Goal: Information Seeking & Learning: Learn about a topic

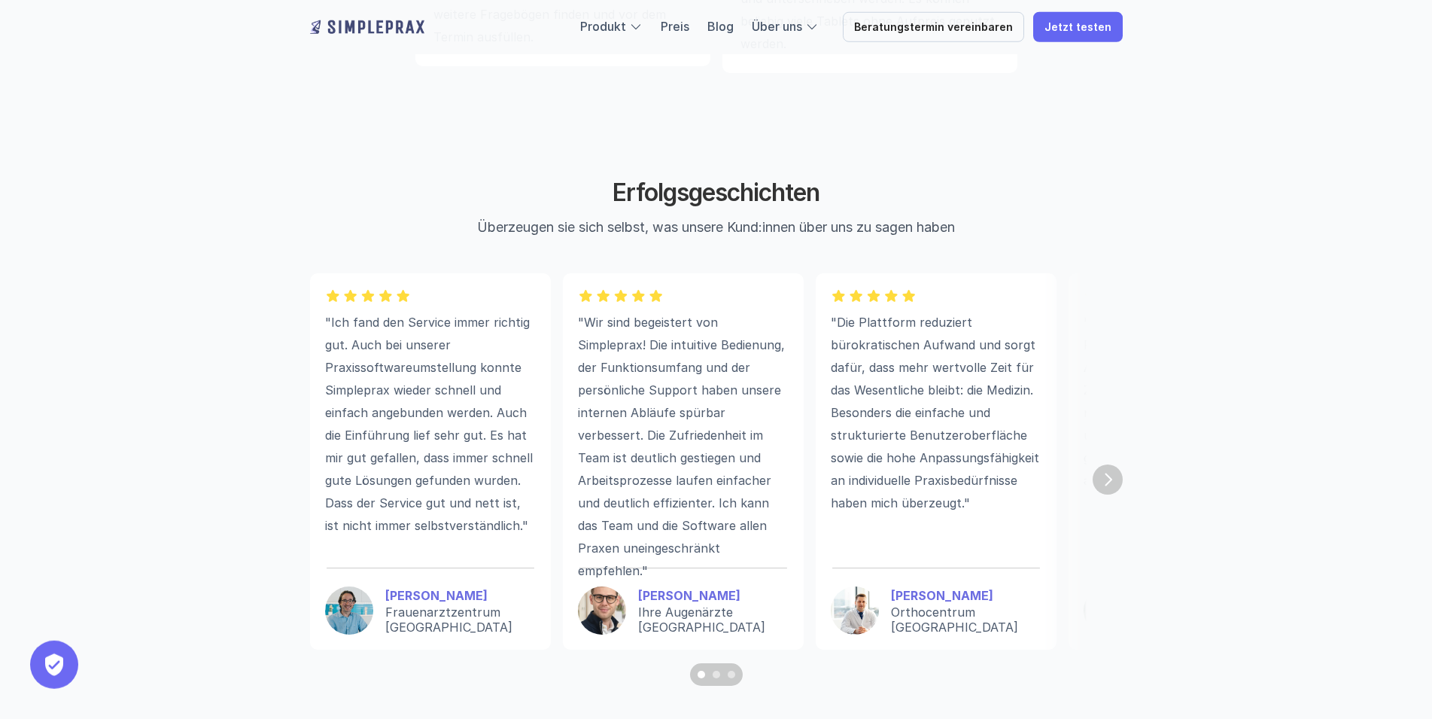
scroll to position [4068, 0]
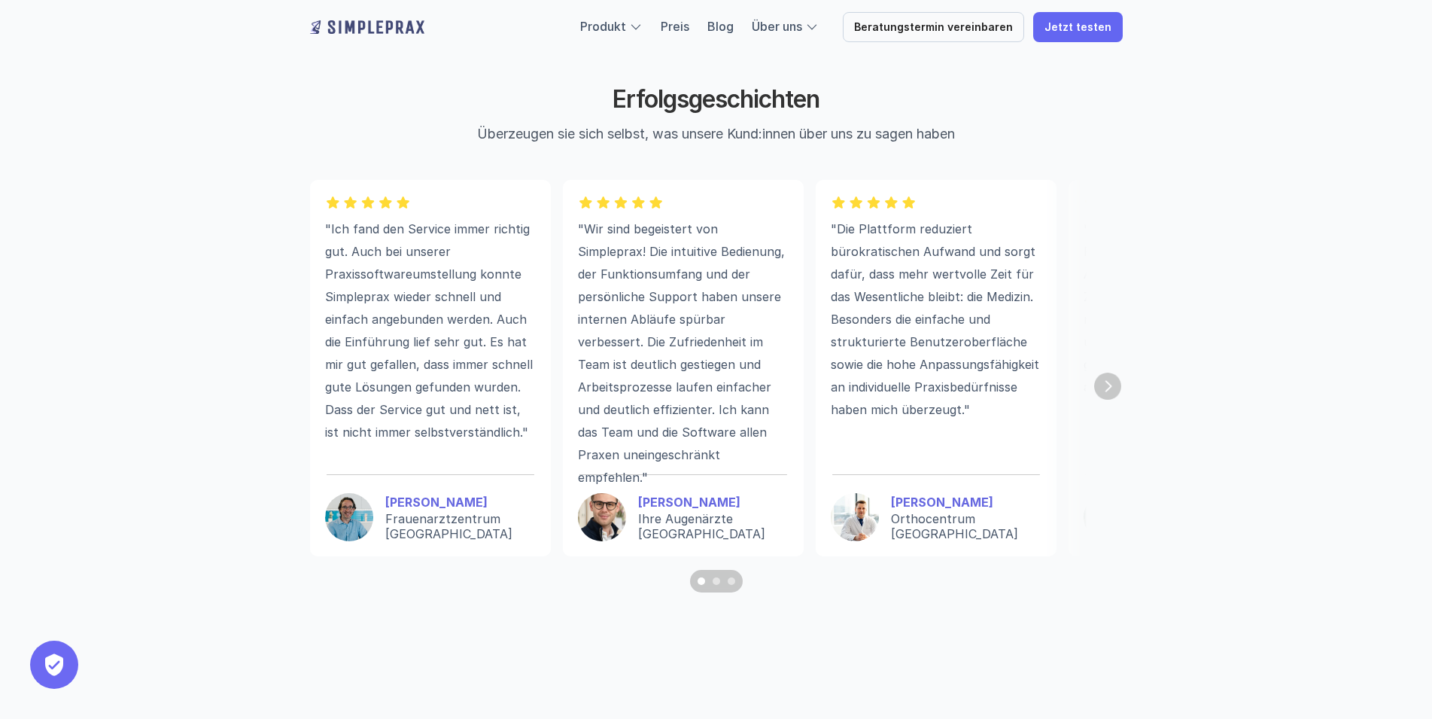
click at [1103, 387] on img "Next" at bounding box center [1107, 385] width 27 height 27
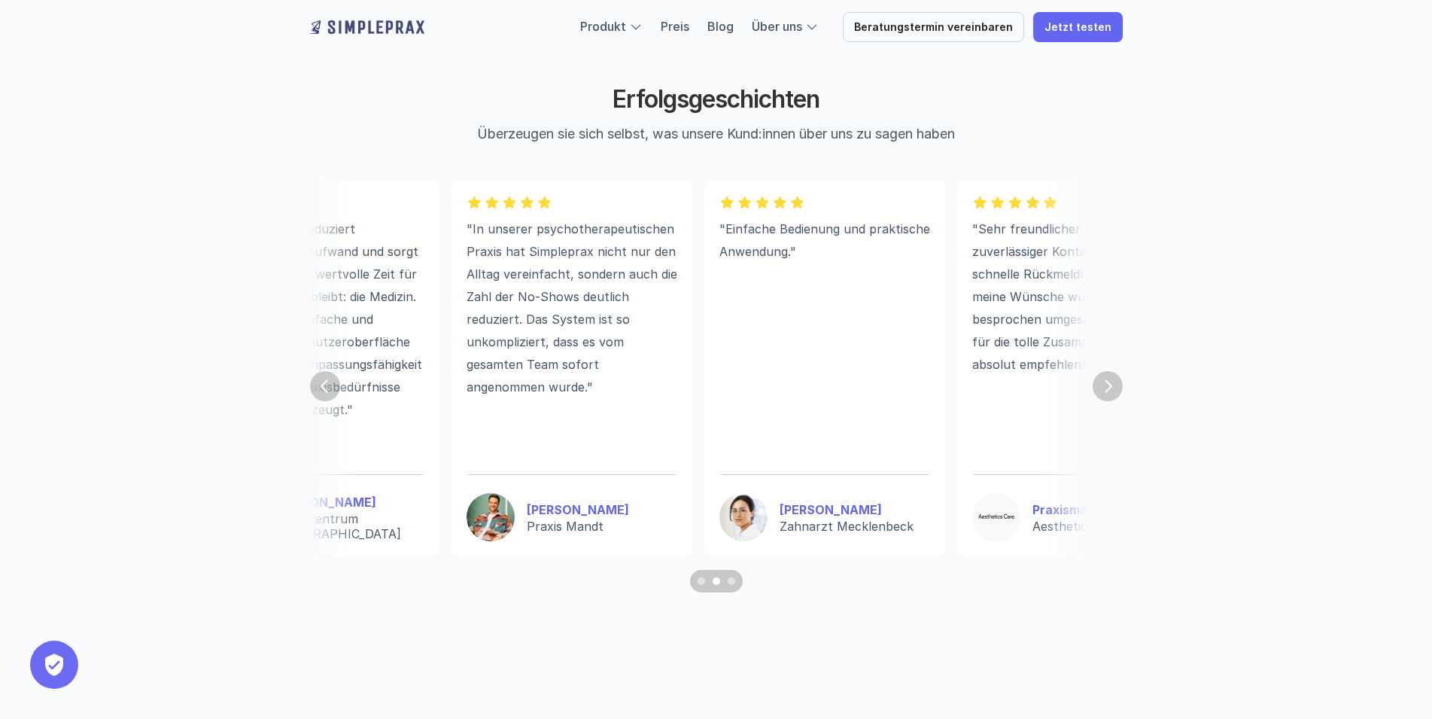
click at [1103, 388] on img "Next" at bounding box center [1108, 386] width 30 height 30
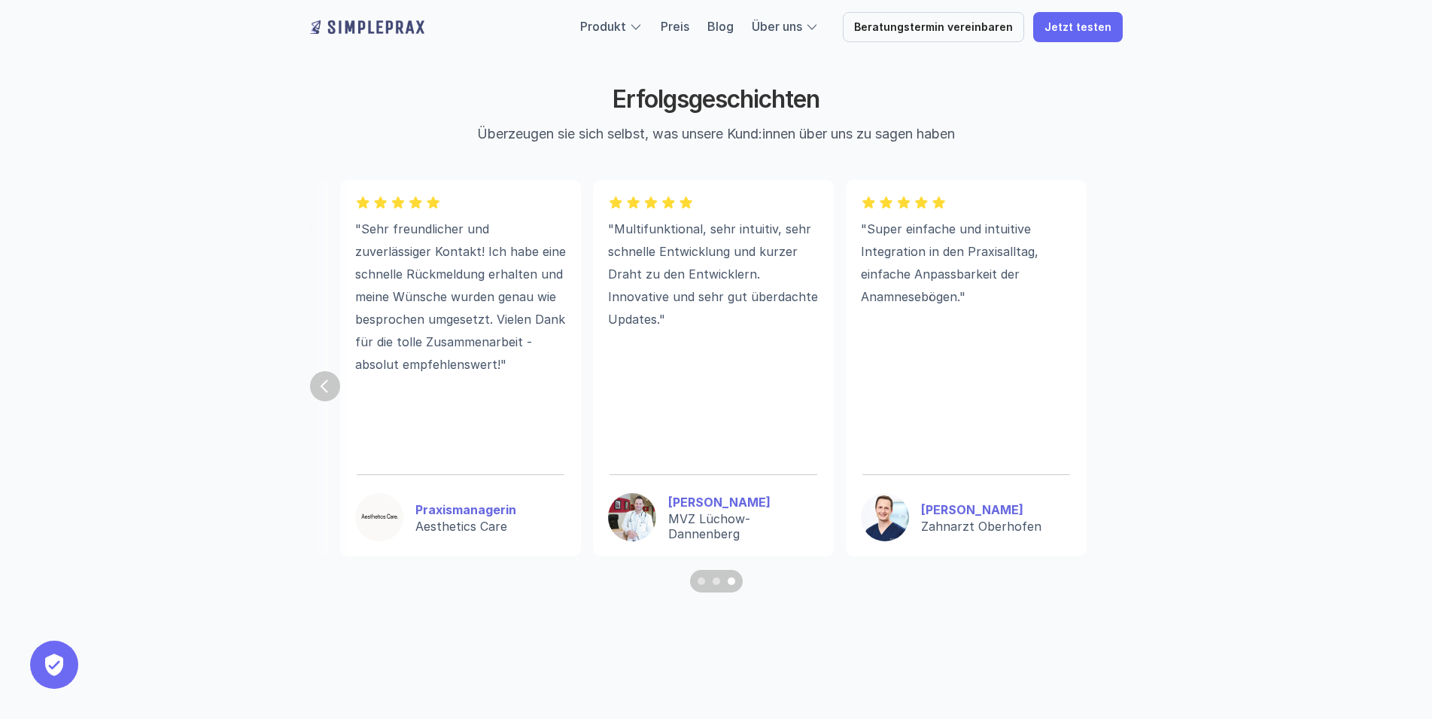
click at [1103, 388] on section ""Ich fand den Service immer richtig gut. Auch bei unserer Praxissoftwareumstell…" at bounding box center [716, 386] width 813 height 412
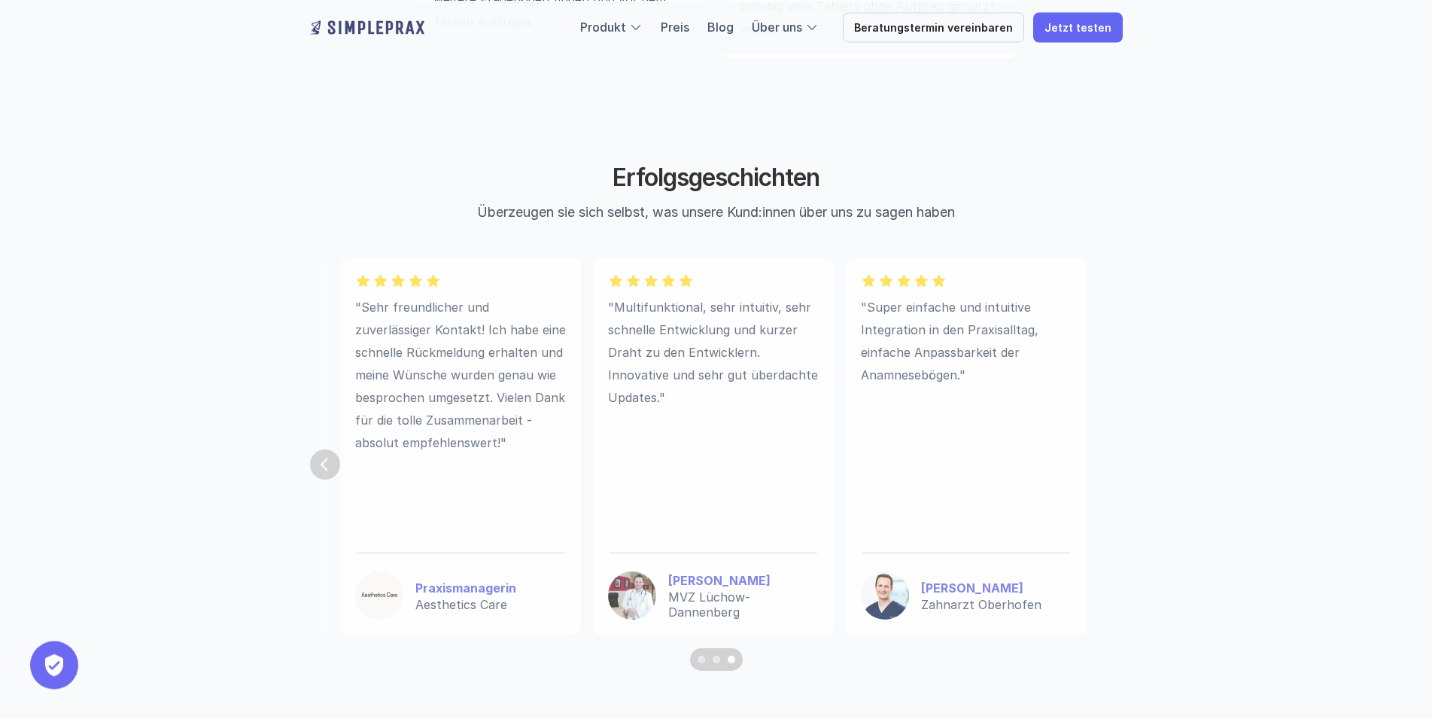
scroll to position [3991, 0]
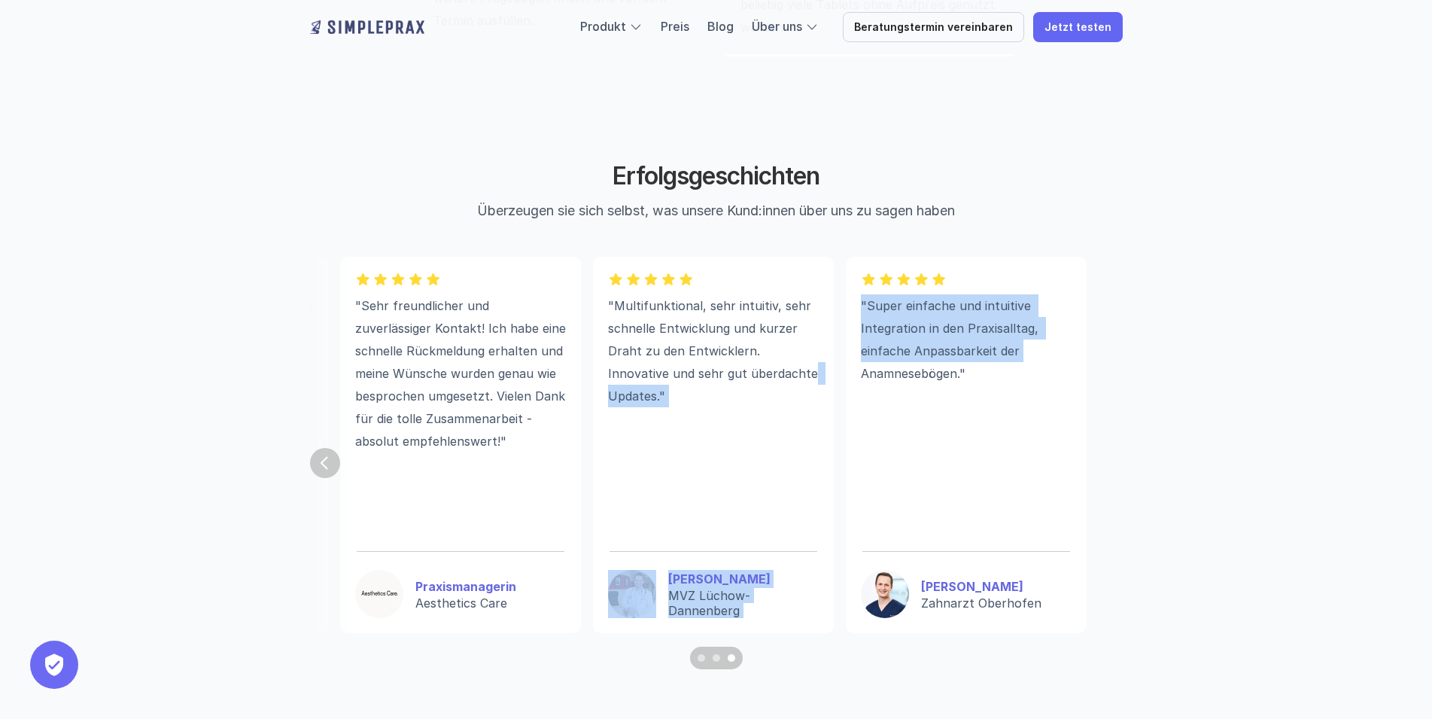
drag, startPoint x: 865, startPoint y: 478, endPoint x: 746, endPoint y: 487, distance: 118.5
click at [846, 472] on div ""Super einfache und intuitive Integration in den Praxisalltag, einfache Anpassb…" at bounding box center [966, 445] width 241 height 376
click at [327, 470] on img "Previous" at bounding box center [325, 462] width 27 height 27
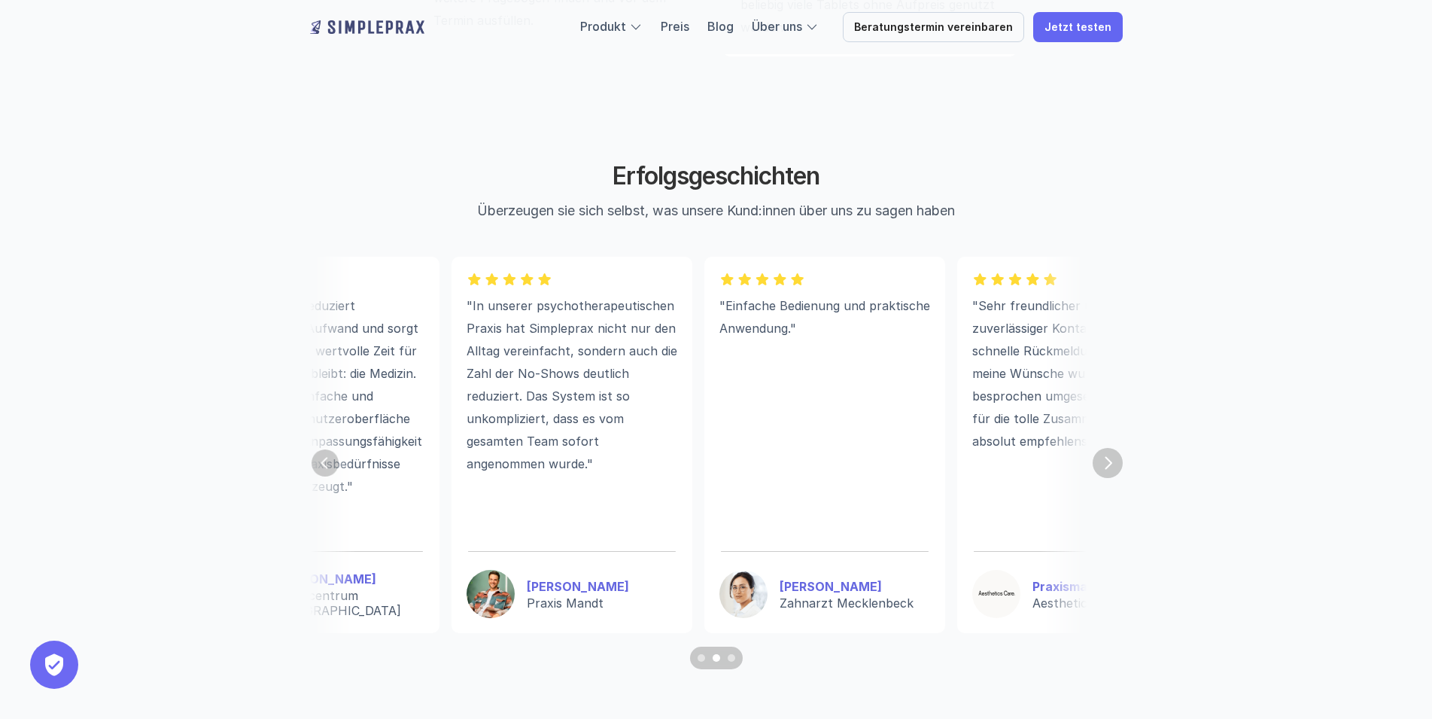
click at [327, 470] on img "Previous" at bounding box center [325, 462] width 27 height 27
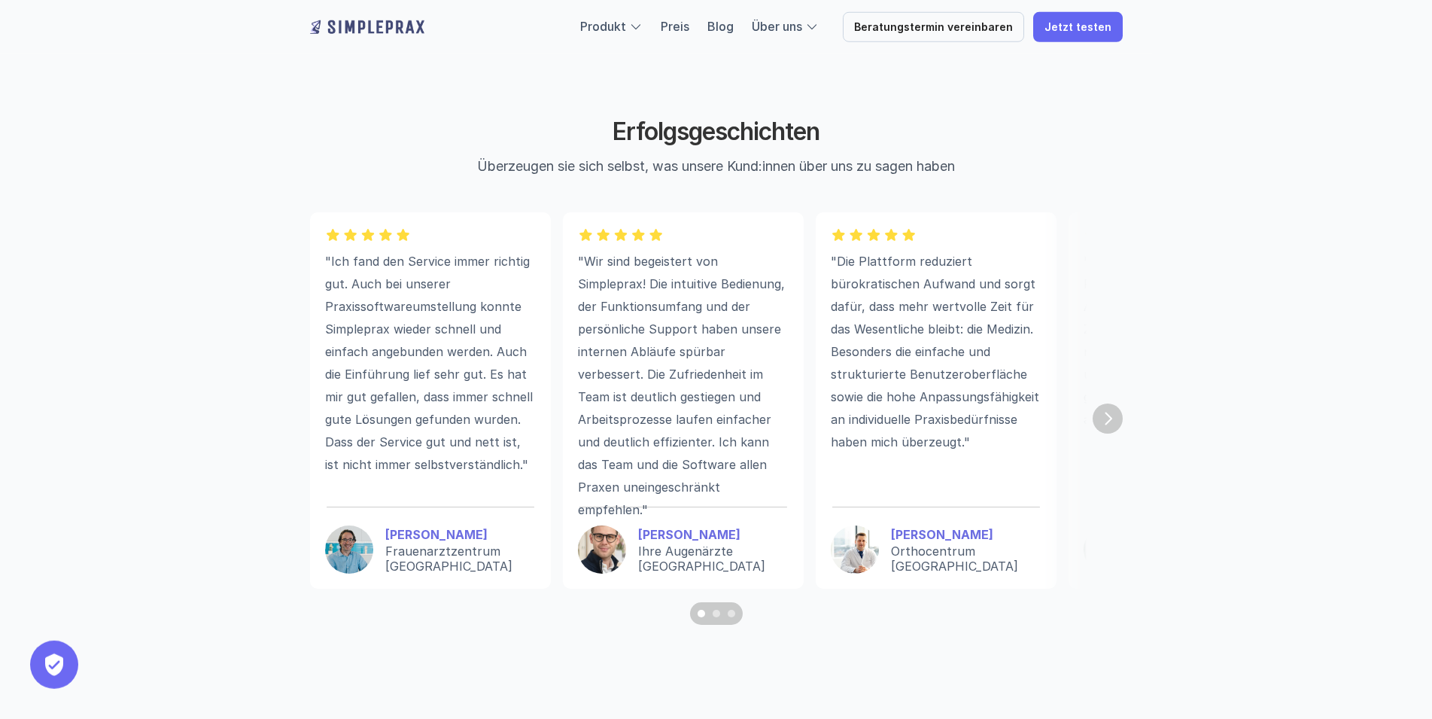
scroll to position [4068, 0]
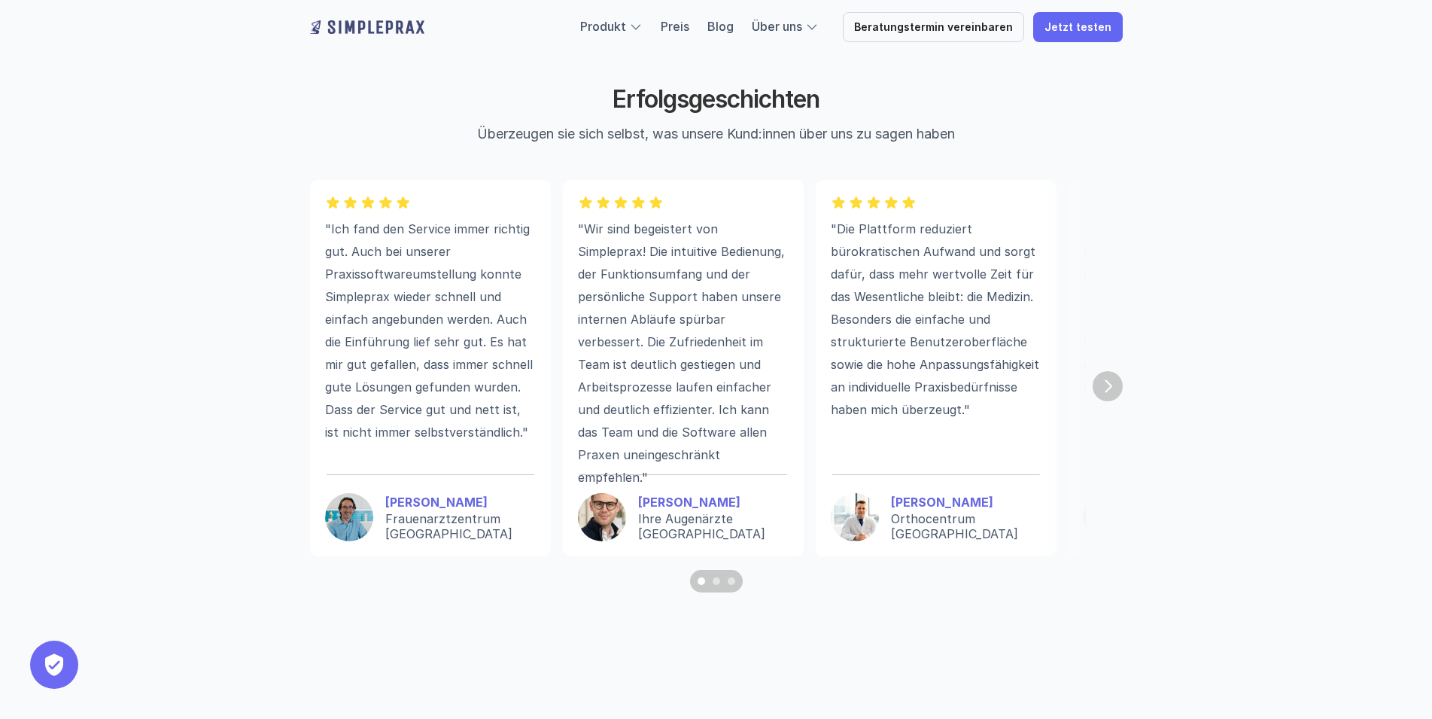
click at [935, 509] on strong "[PERSON_NAME]" at bounding box center [942, 501] width 102 height 15
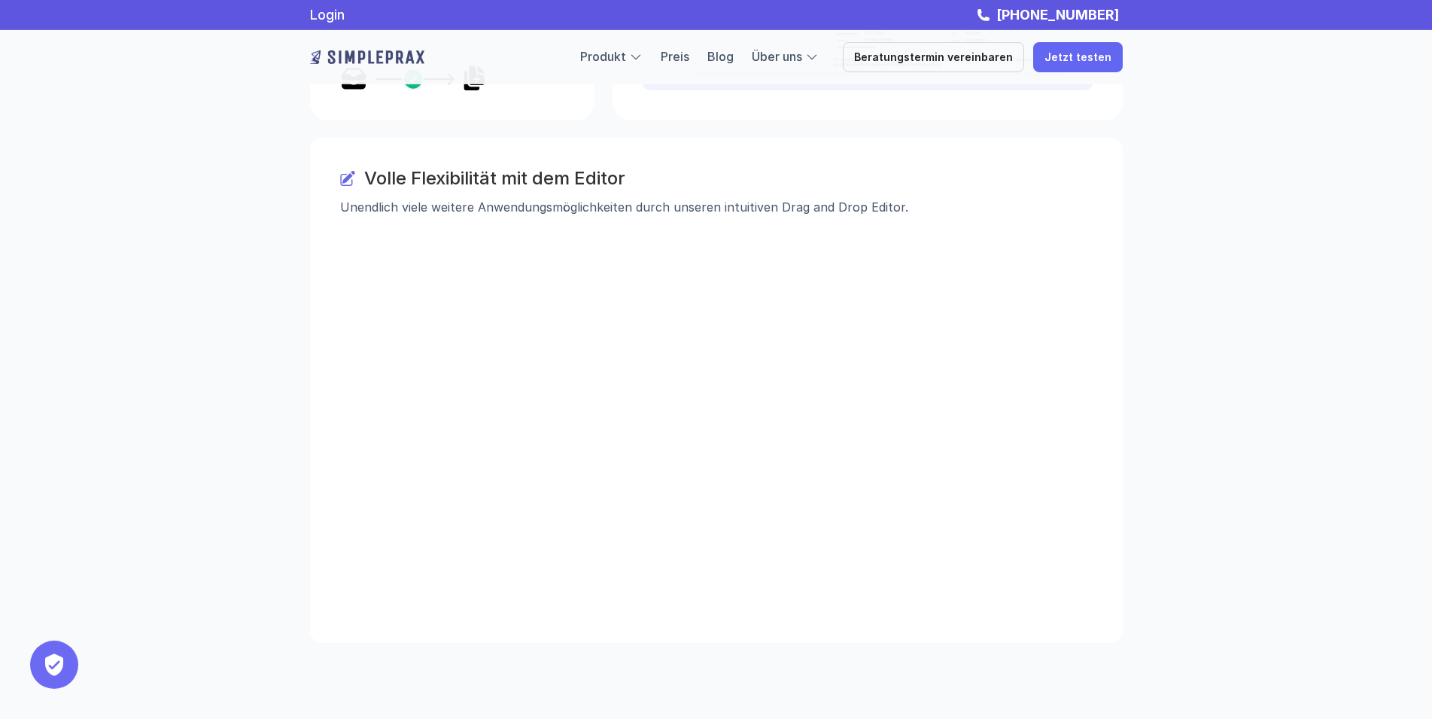
scroll to position [2686, 0]
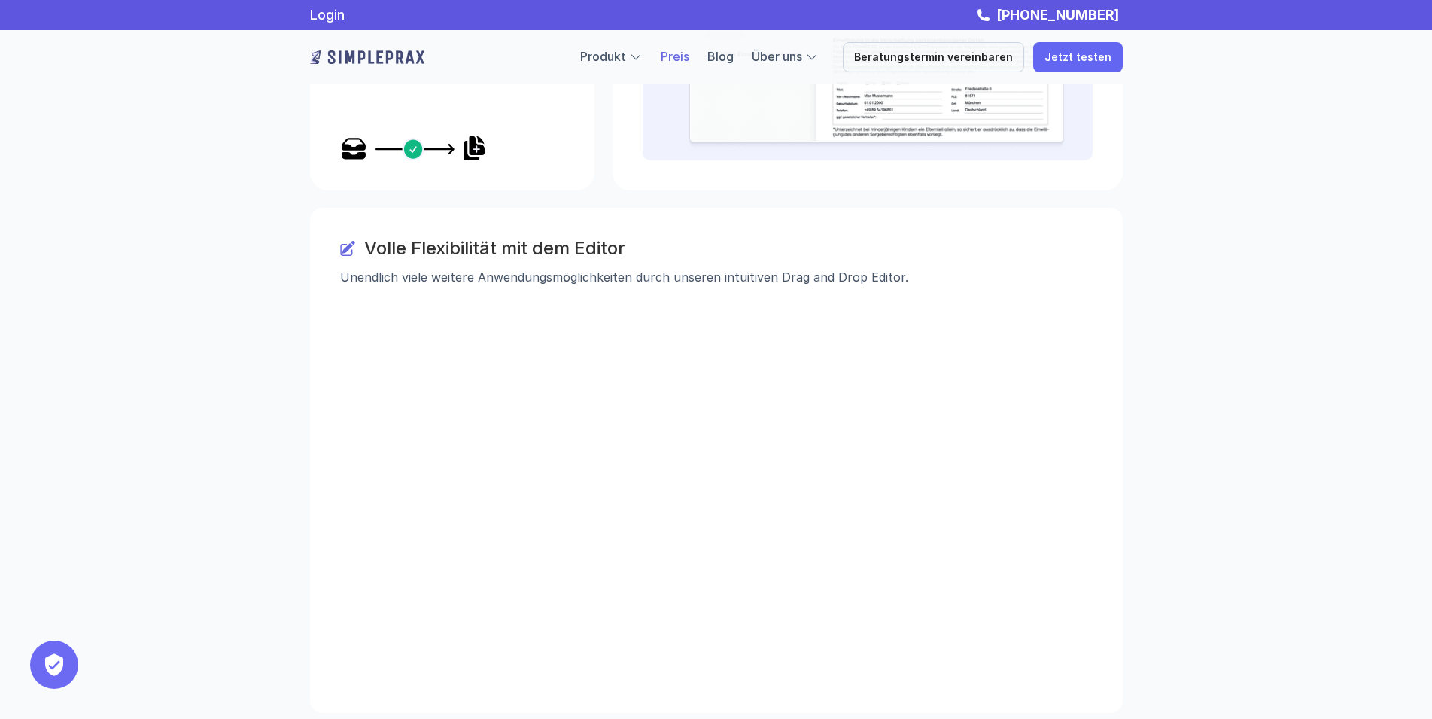
click at [689, 61] on link "Preis" at bounding box center [675, 56] width 29 height 15
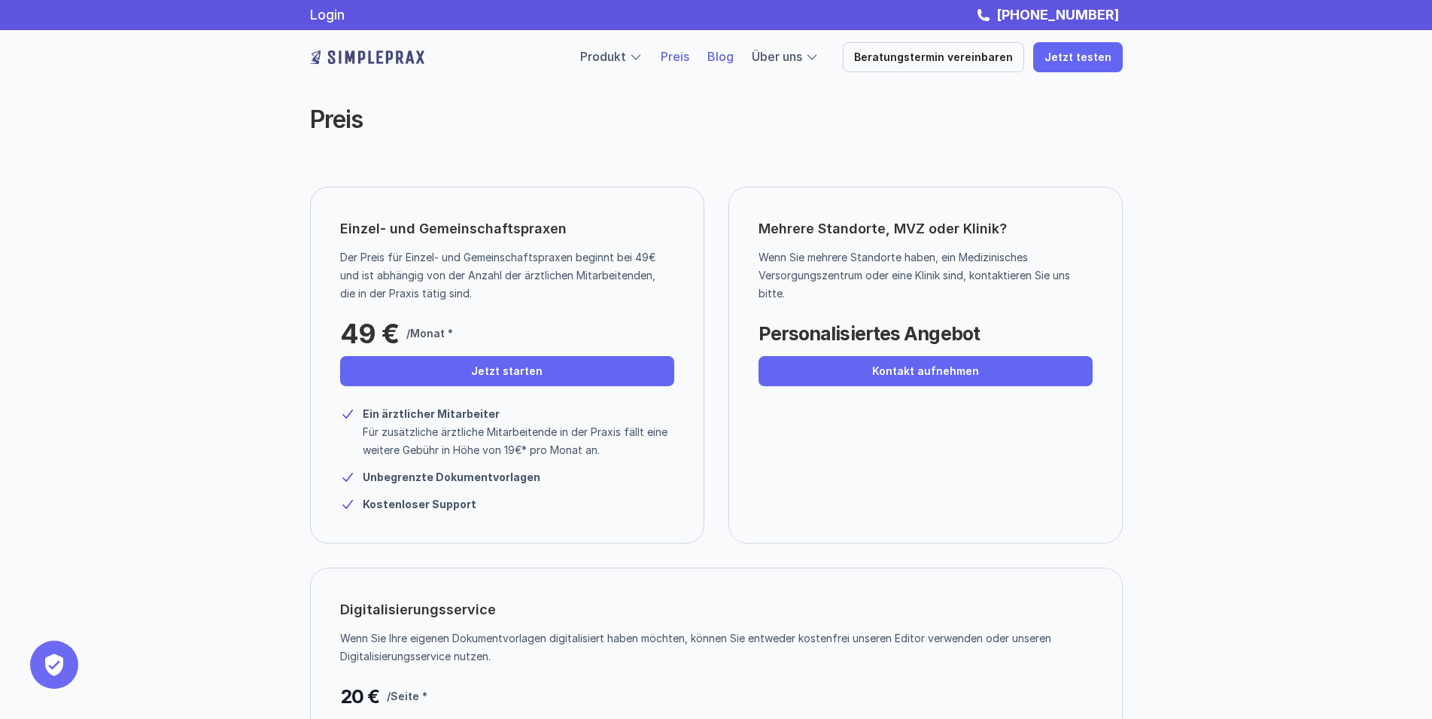
click at [734, 59] on link "Blog" at bounding box center [720, 56] width 26 height 15
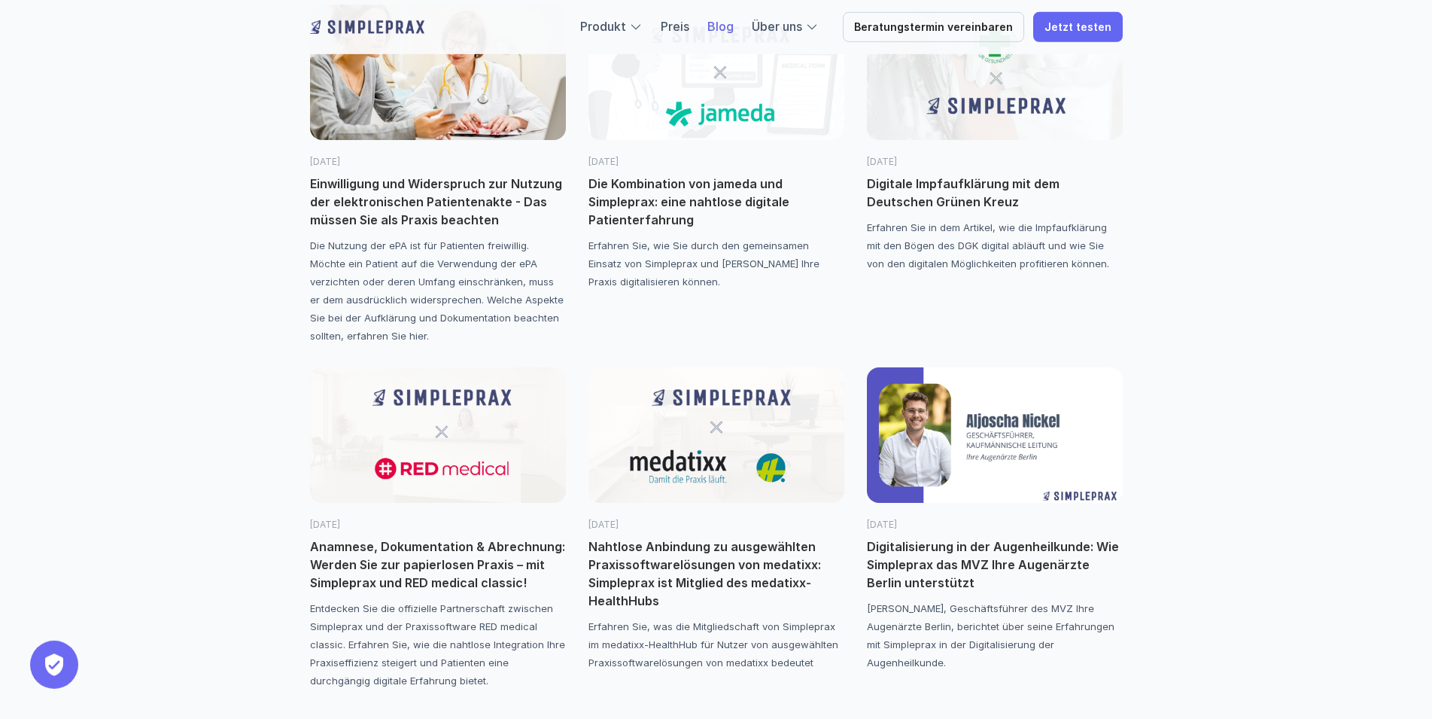
scroll to position [384, 0]
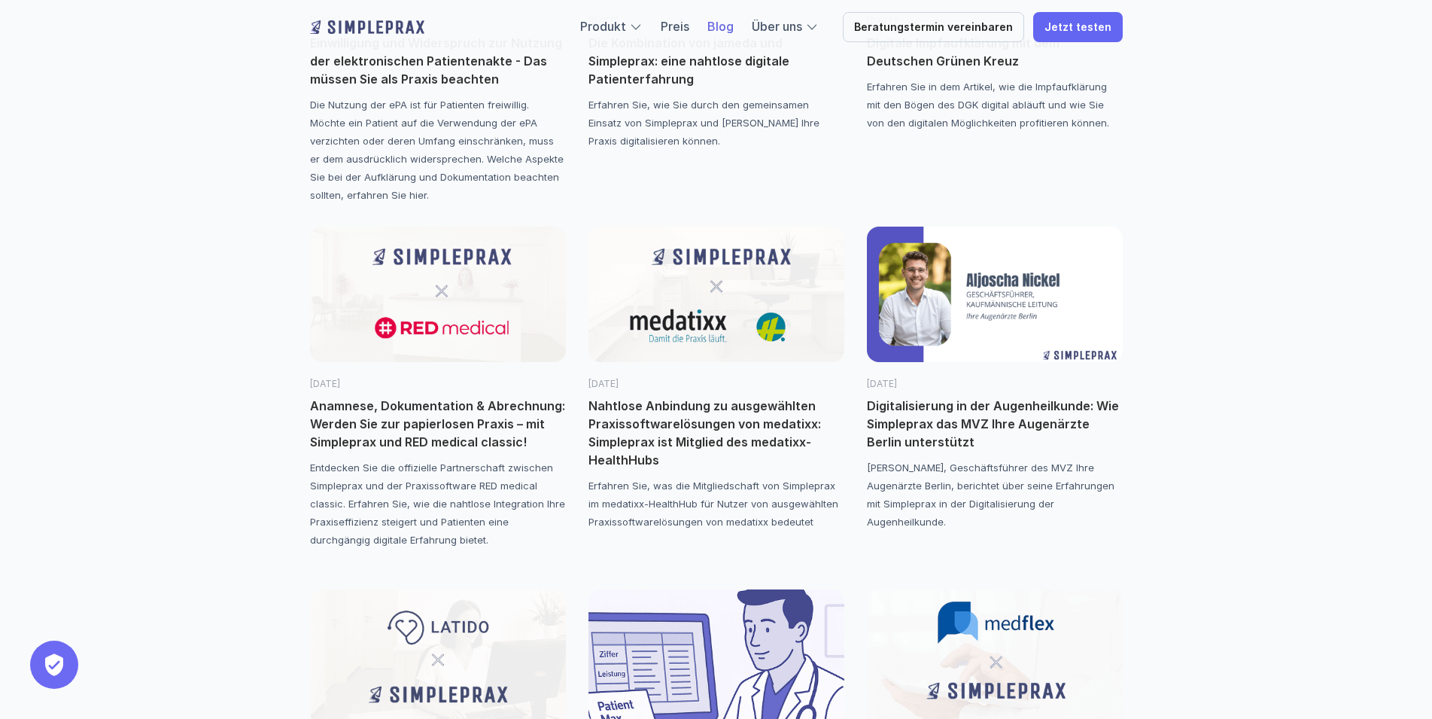
click at [722, 427] on p "Nahtlose Anbindung zu ausgewählten Praxissoftwarelösungen von medatixx: Simplep…" at bounding box center [716, 433] width 256 height 72
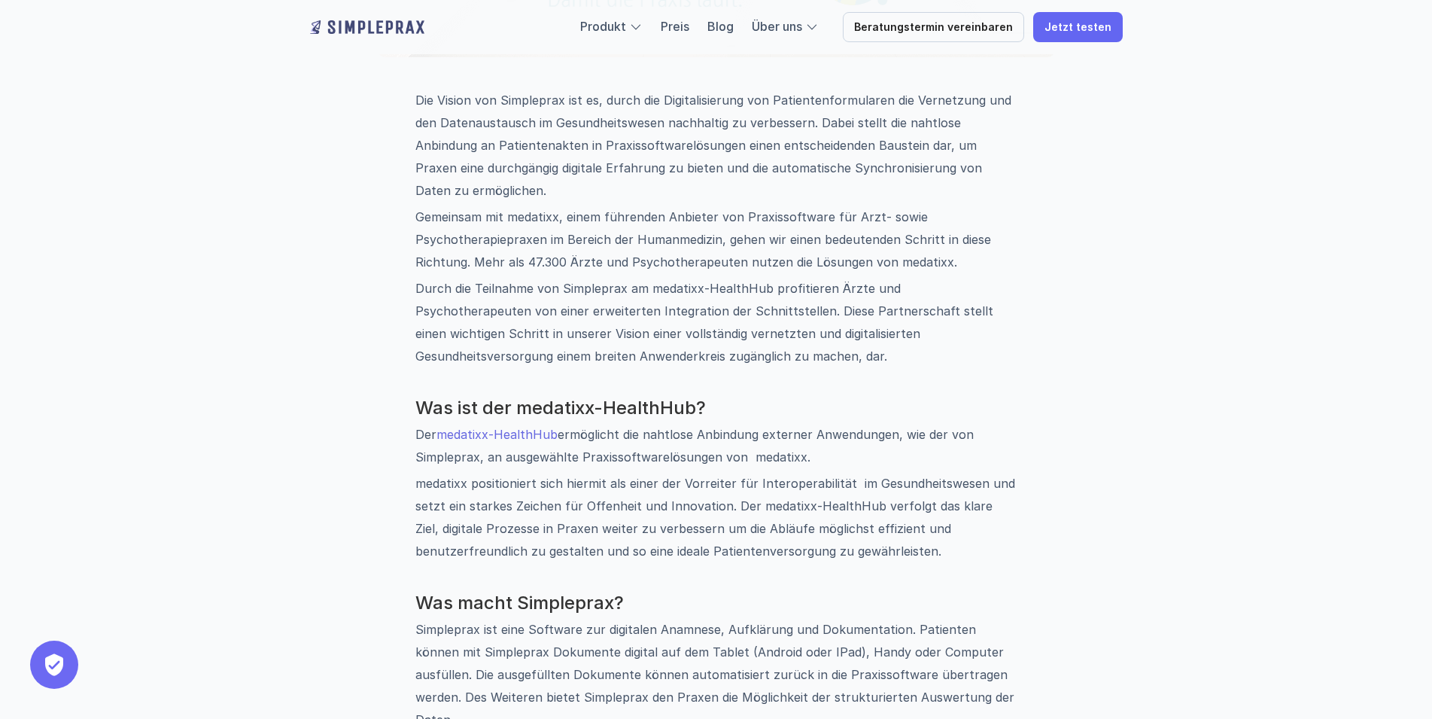
scroll to position [844, 0]
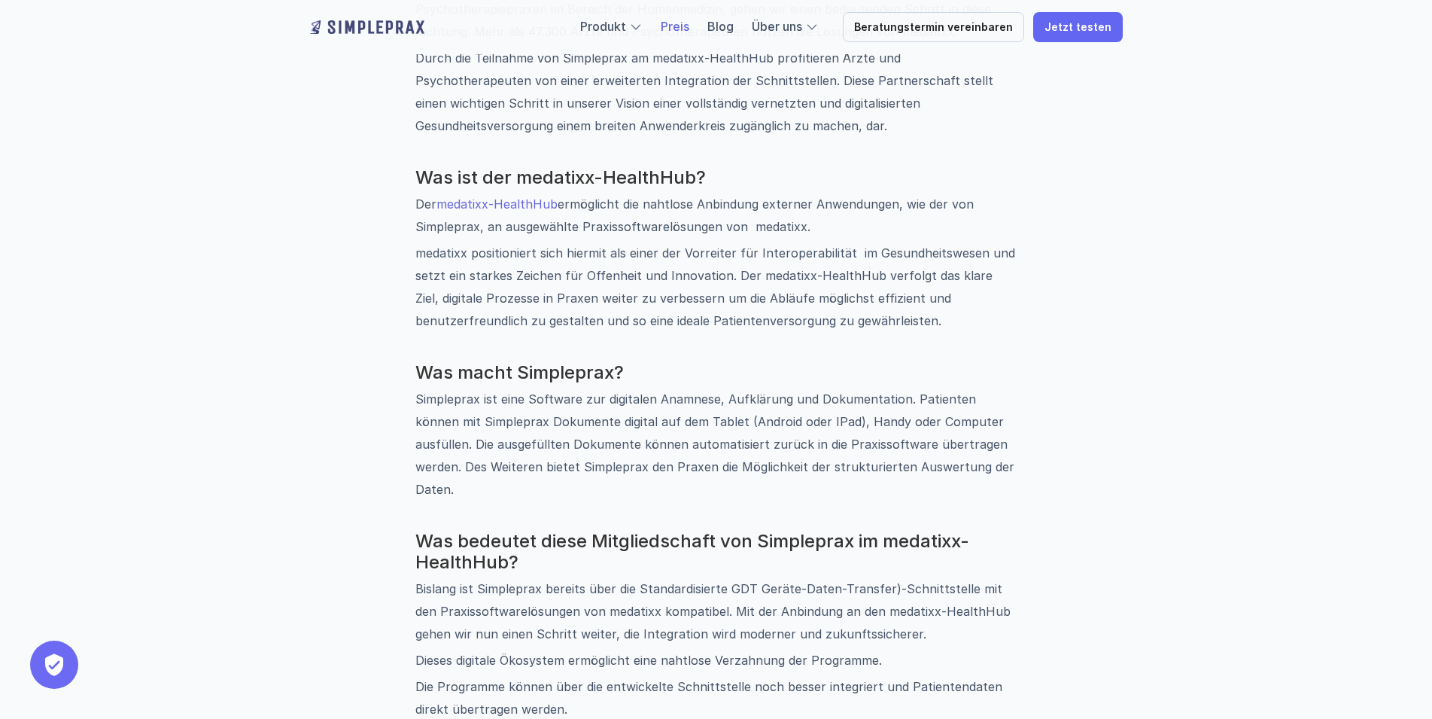
click at [689, 26] on link "Preis" at bounding box center [675, 26] width 29 height 15
